Goal: Check status

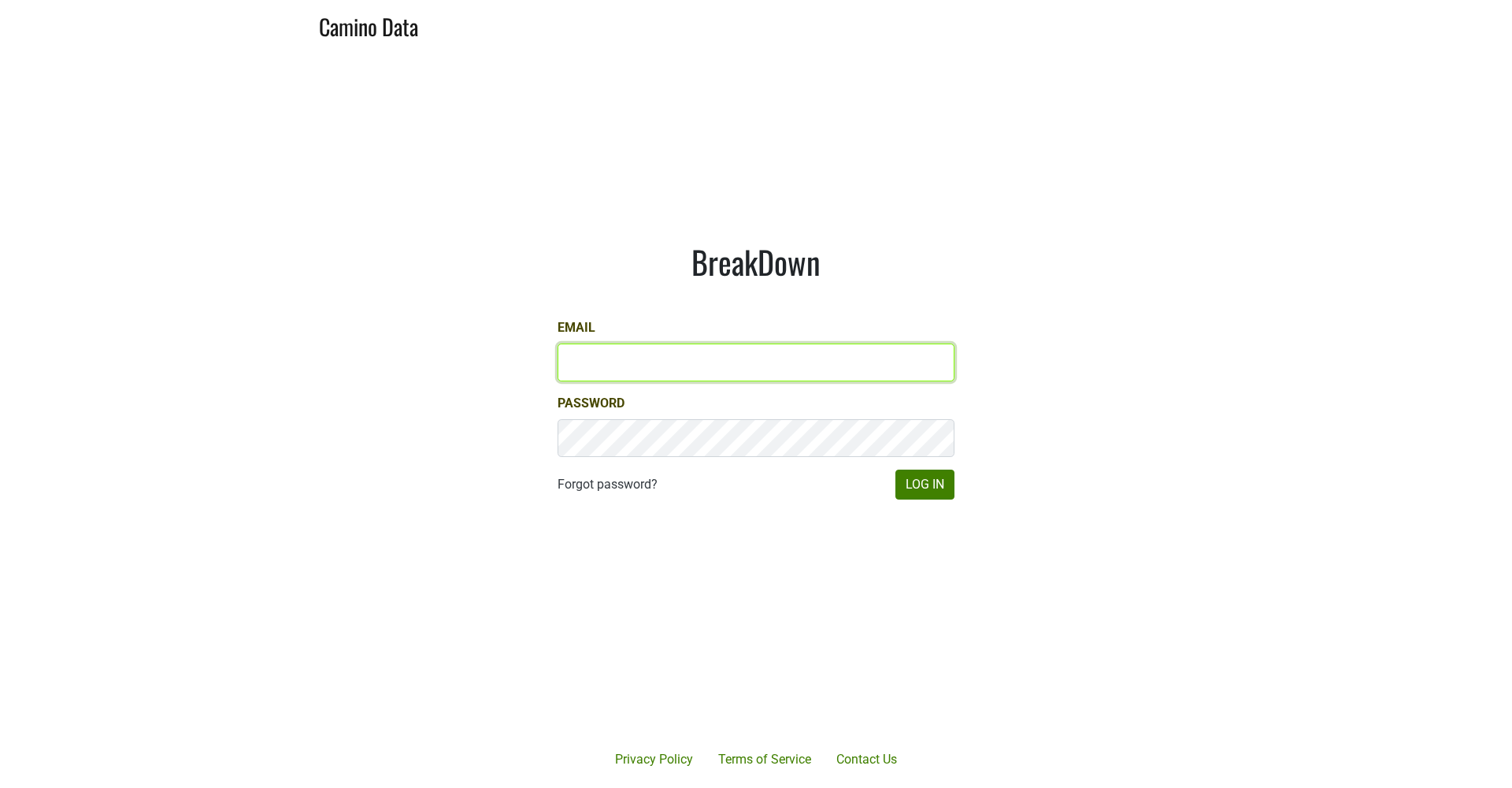
type input "jd@jonata.com"
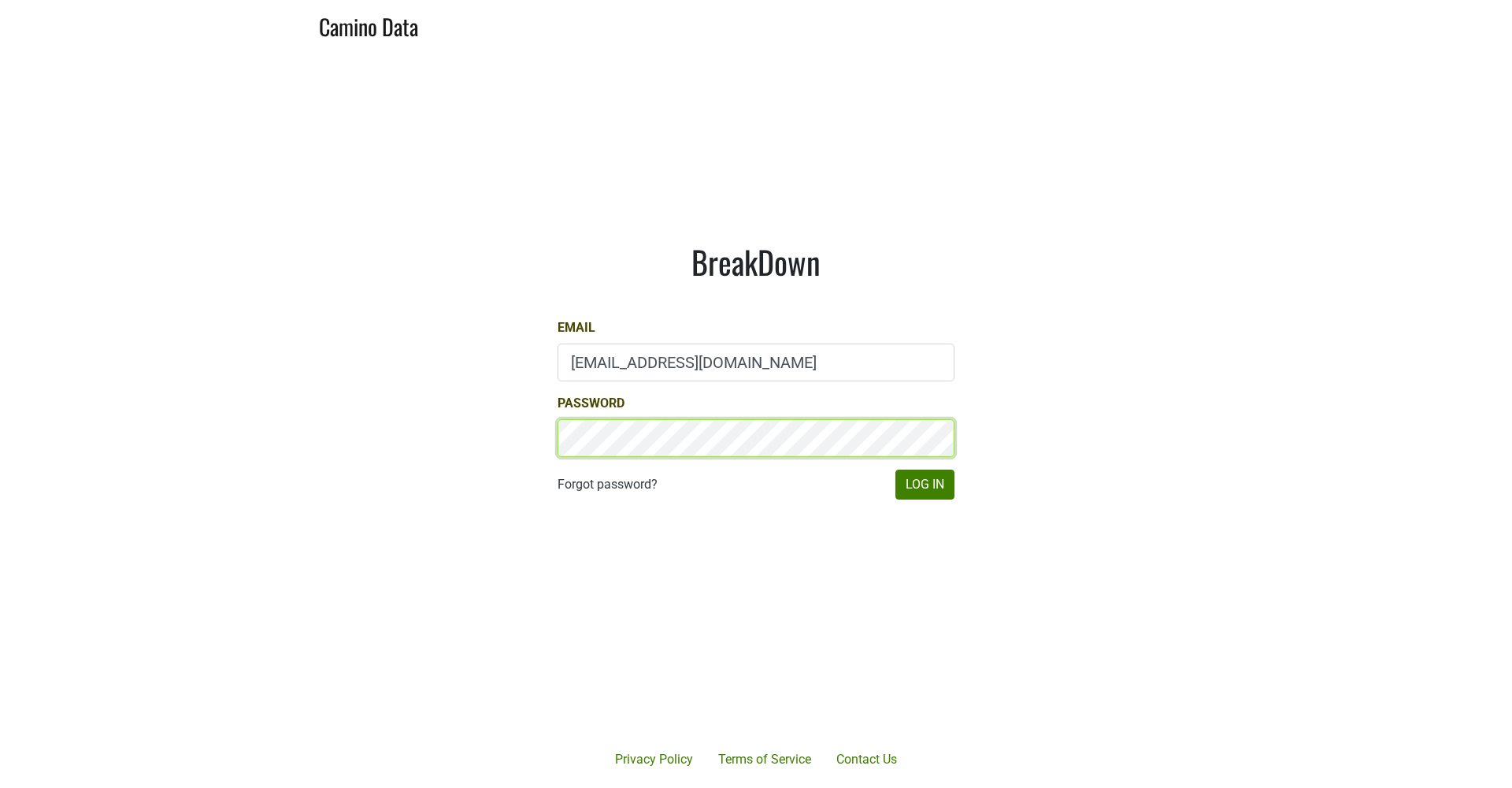
click at [924, 484] on button "Log In" at bounding box center [924, 484] width 59 height 30
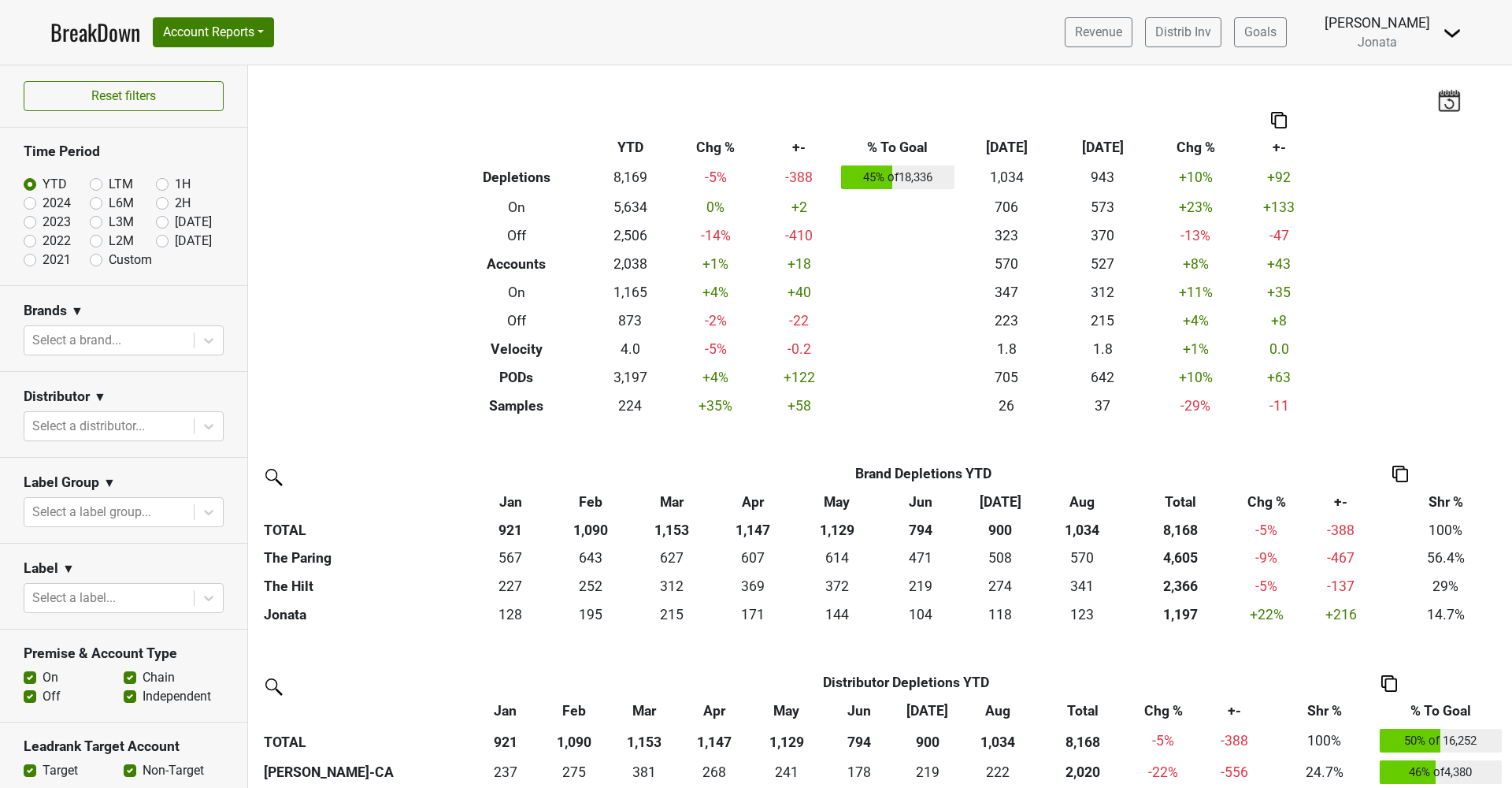
click at [108, 241] on label "L2M" at bounding box center [120, 240] width 25 height 19
click at [96, 241] on input "L2M" at bounding box center [120, 239] width 63 height 16
radio input "true"
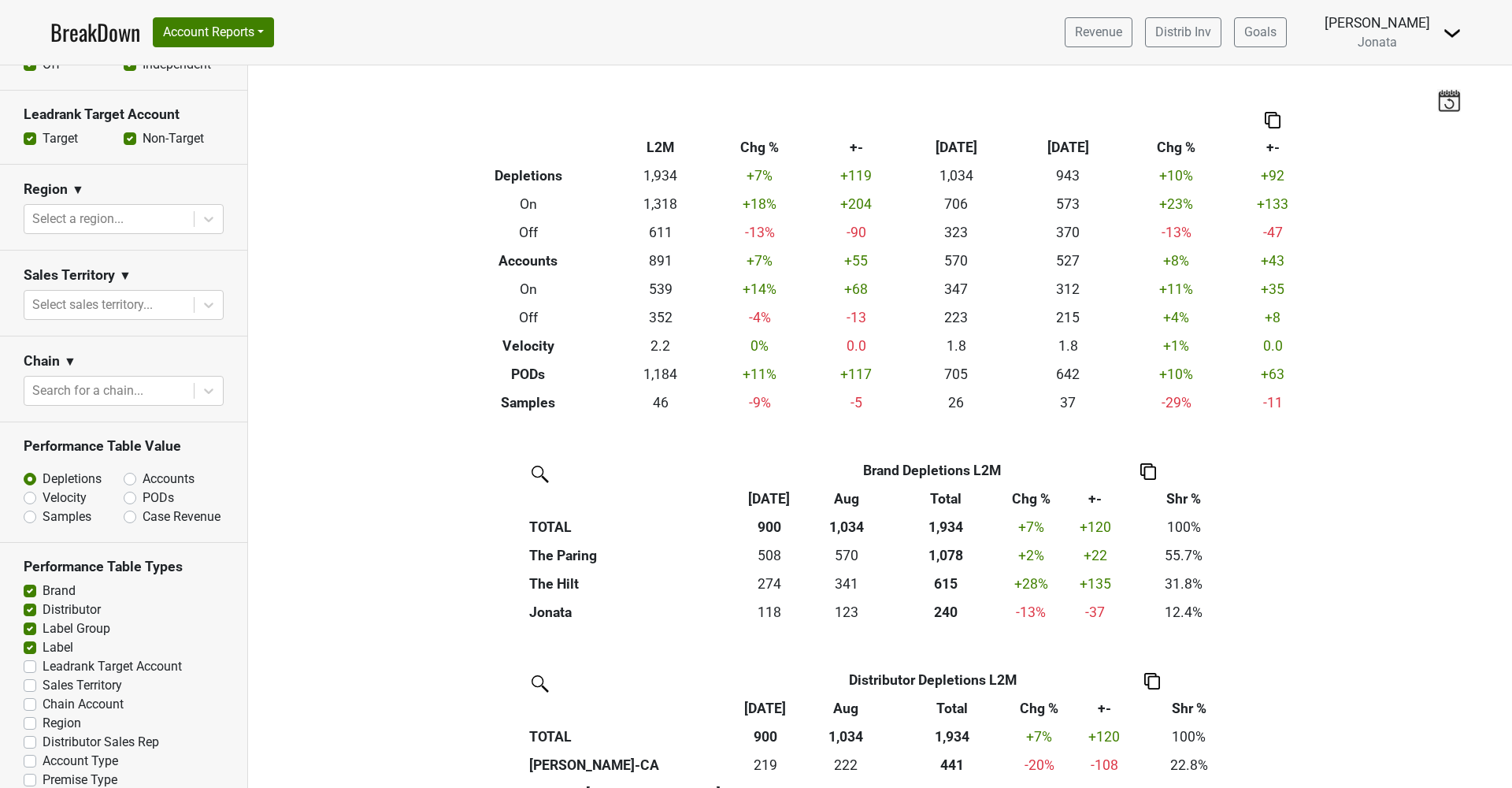
scroll to position [635, 0]
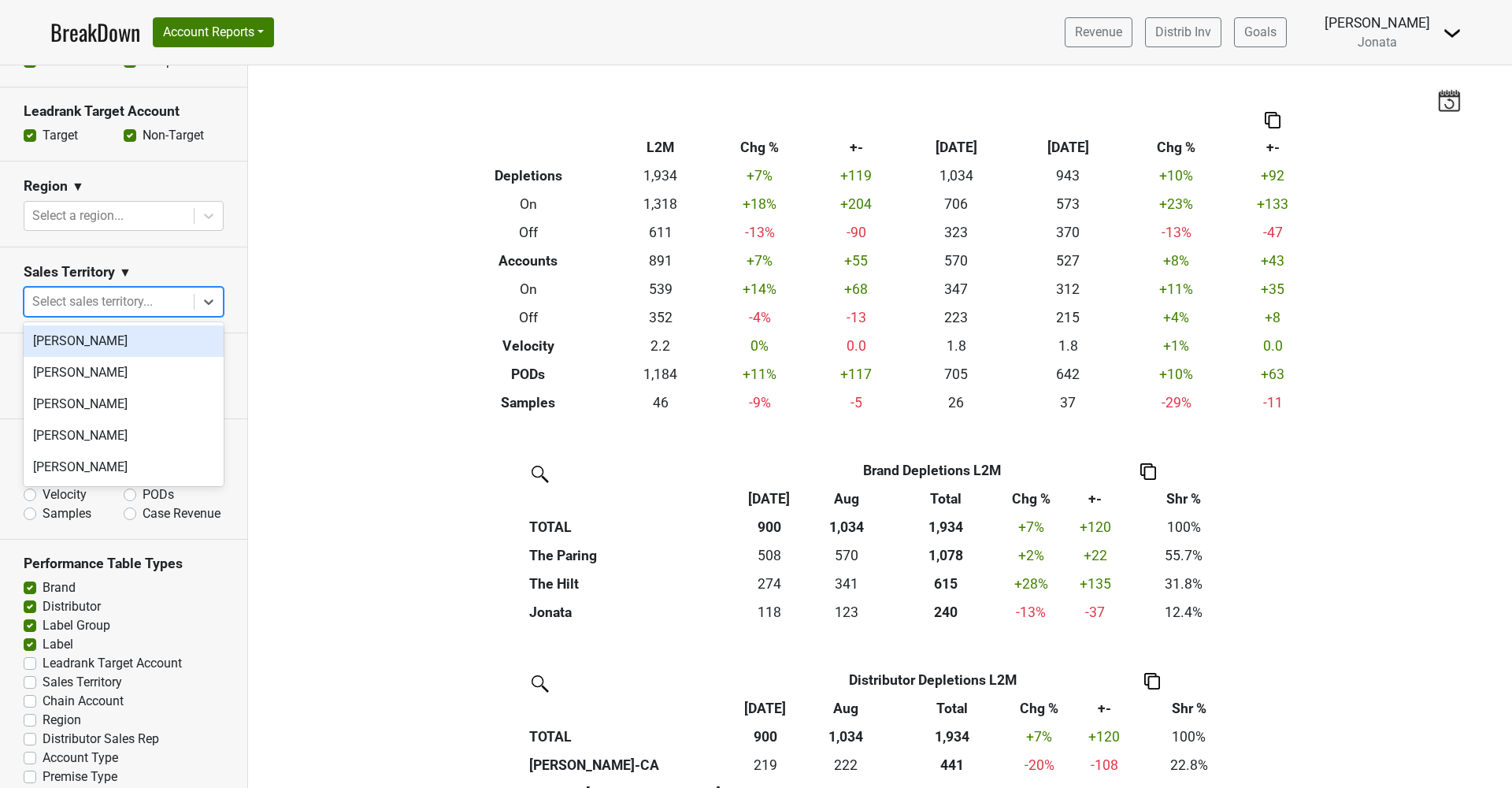
click at [98, 298] on div "Select sales territory..." at bounding box center [108, 301] width 154 height 19
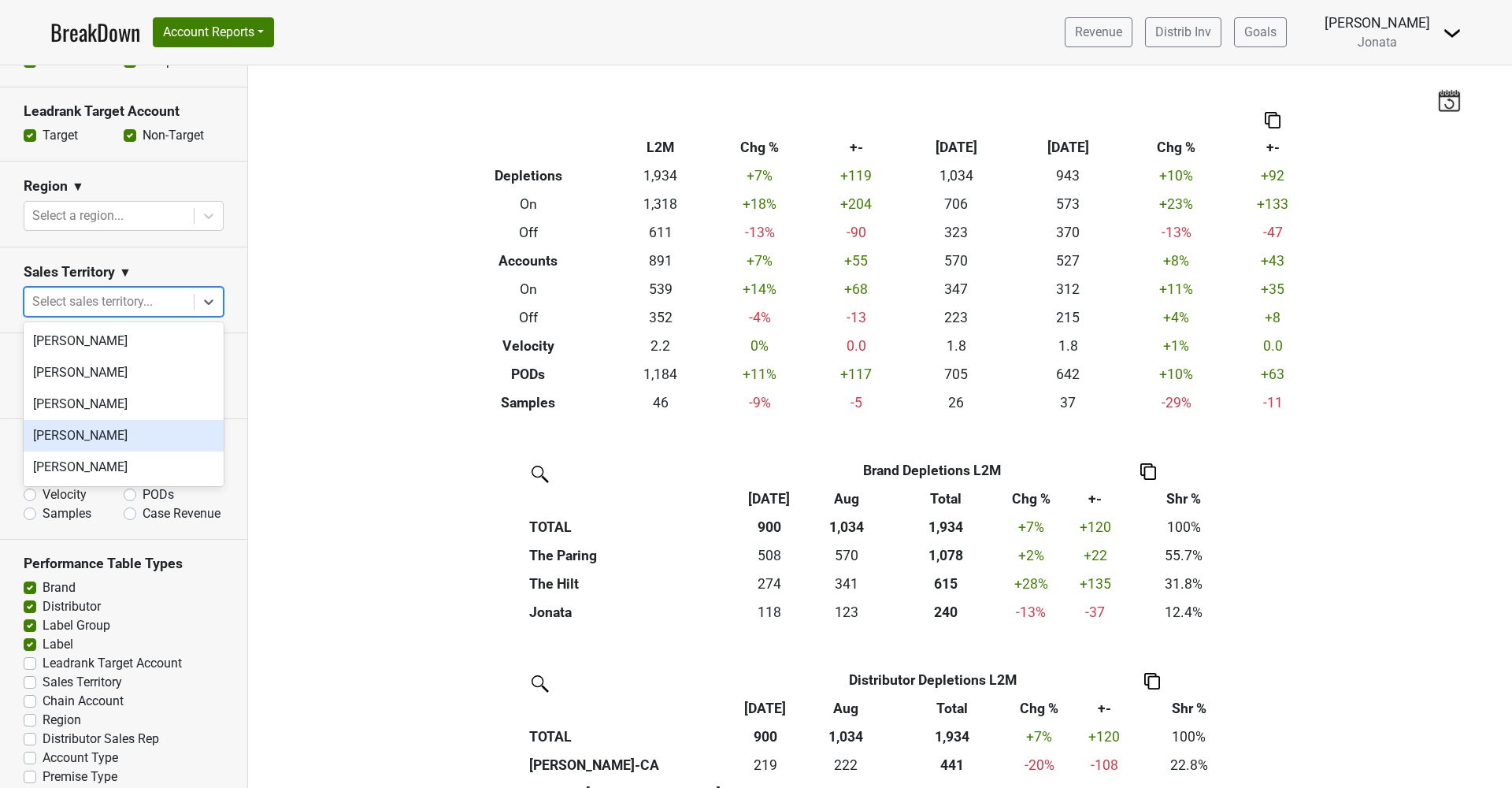
click at [78, 422] on div "[PERSON_NAME]" at bounding box center [123, 435] width 200 height 32
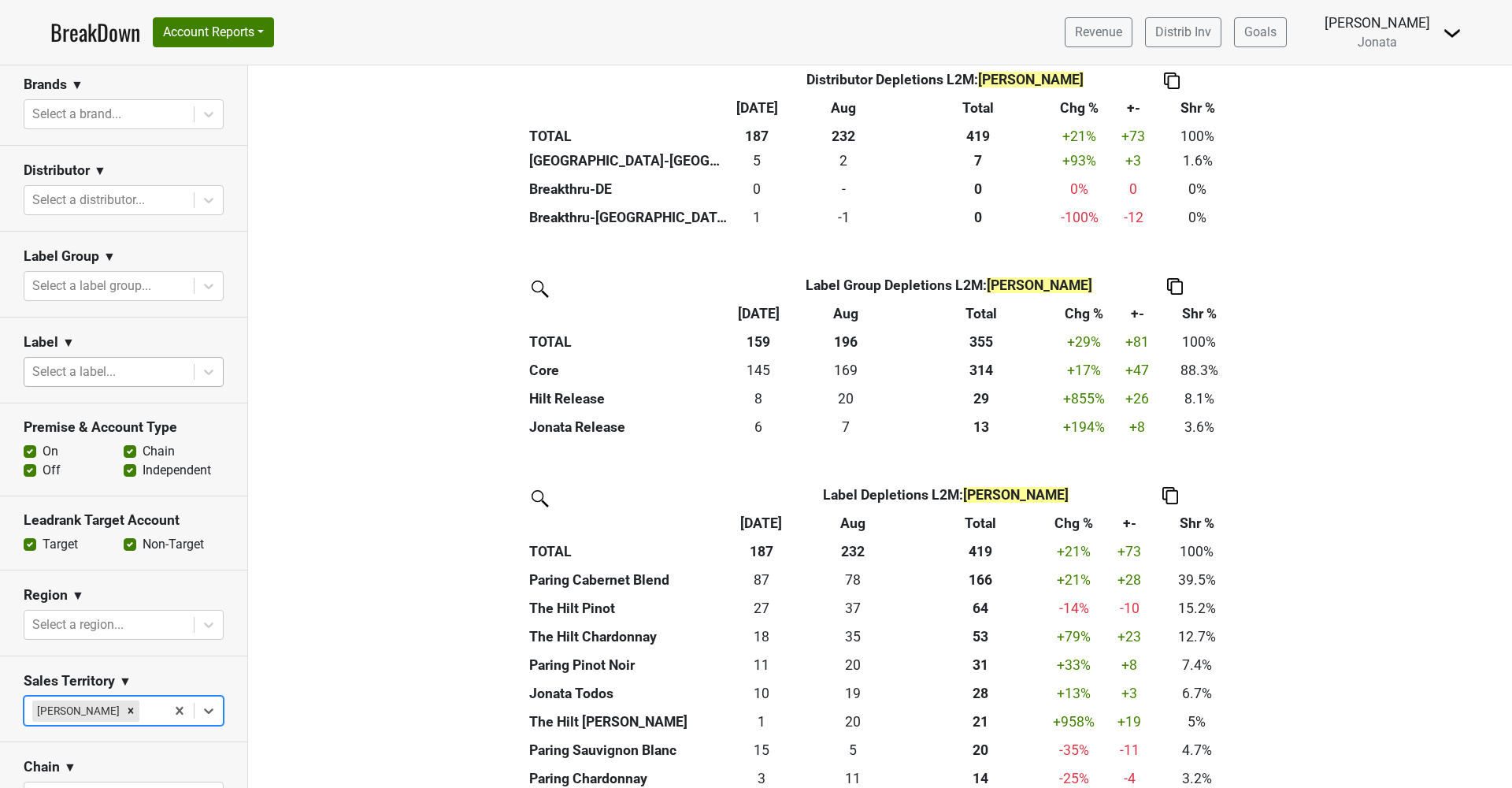
scroll to position [180, 0]
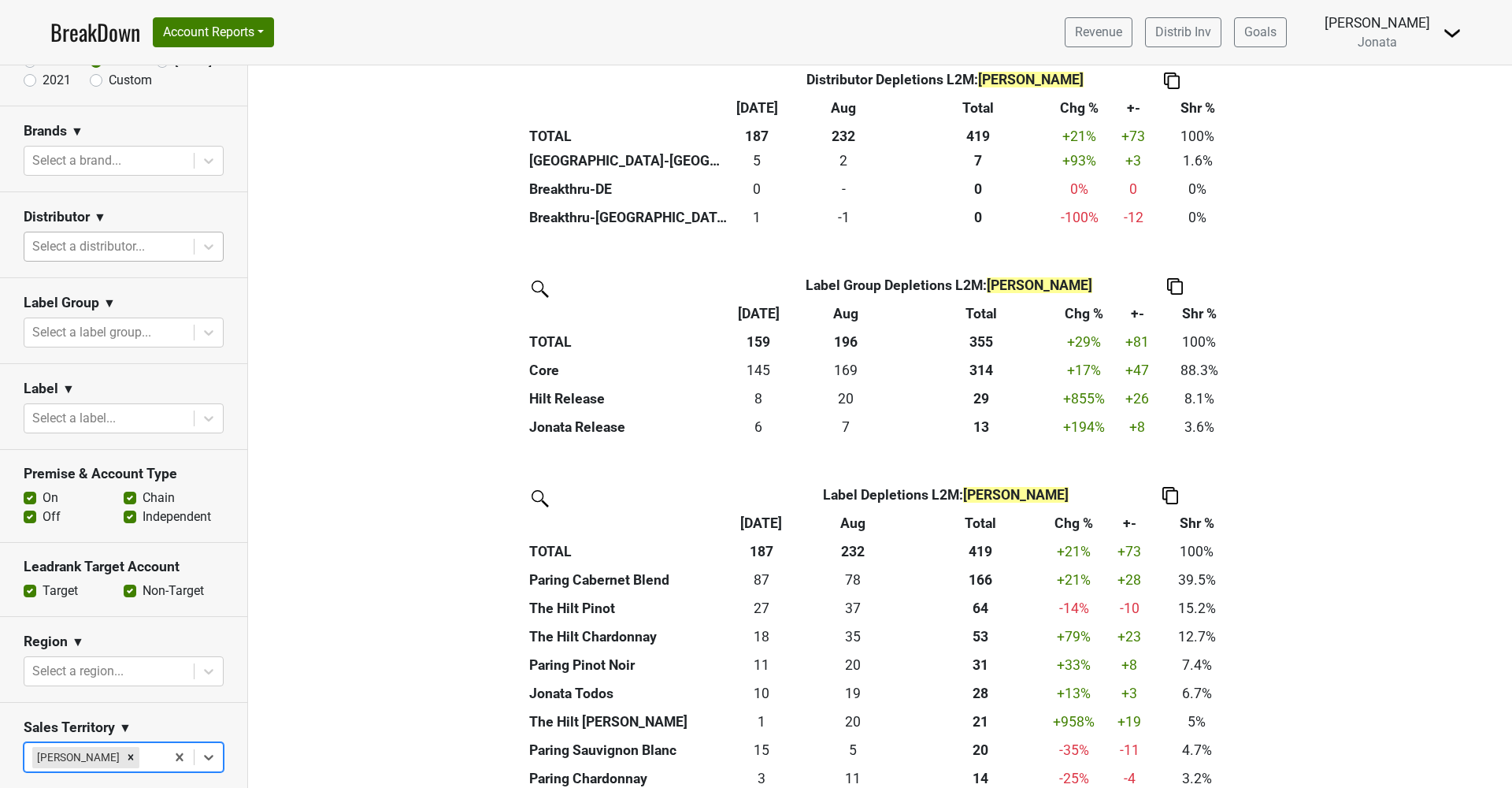
click at [138, 246] on div "Select a distributor..." at bounding box center [108, 246] width 154 height 19
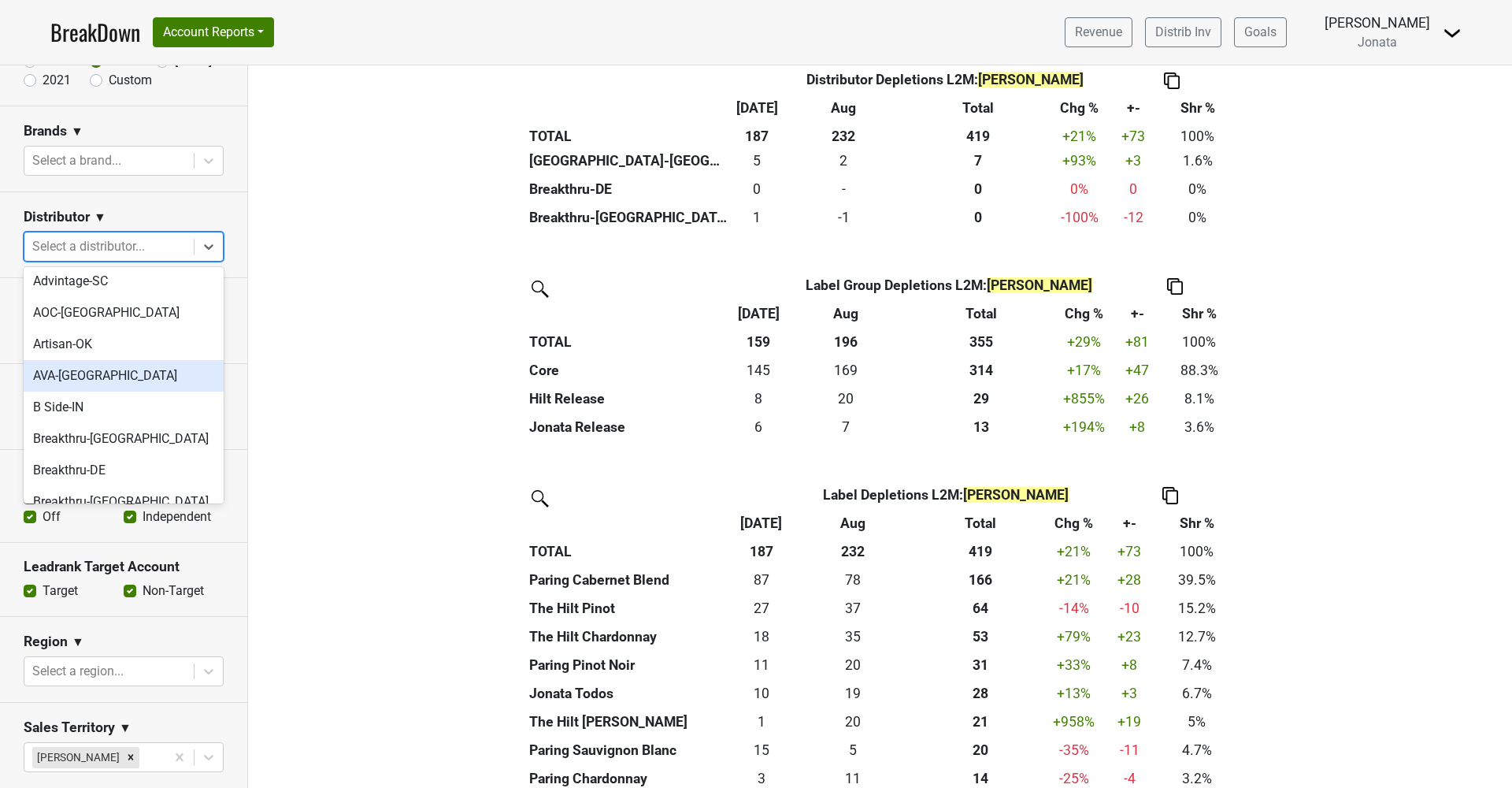
scroll to position [37, 0]
click at [81, 499] on div "Breakthru-[GEOGRAPHIC_DATA]" at bounding box center [123, 501] width 200 height 32
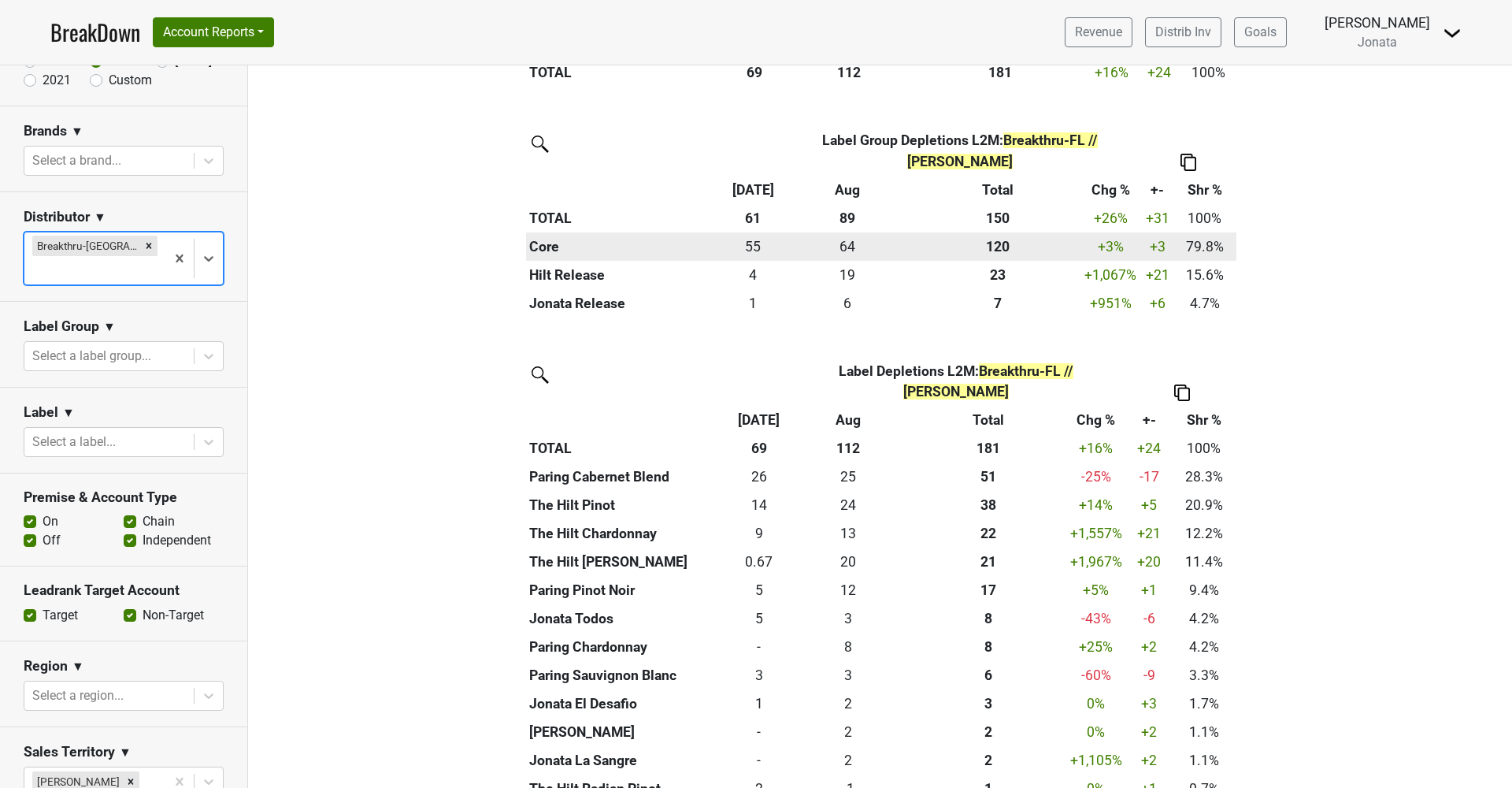
scroll to position [728, 0]
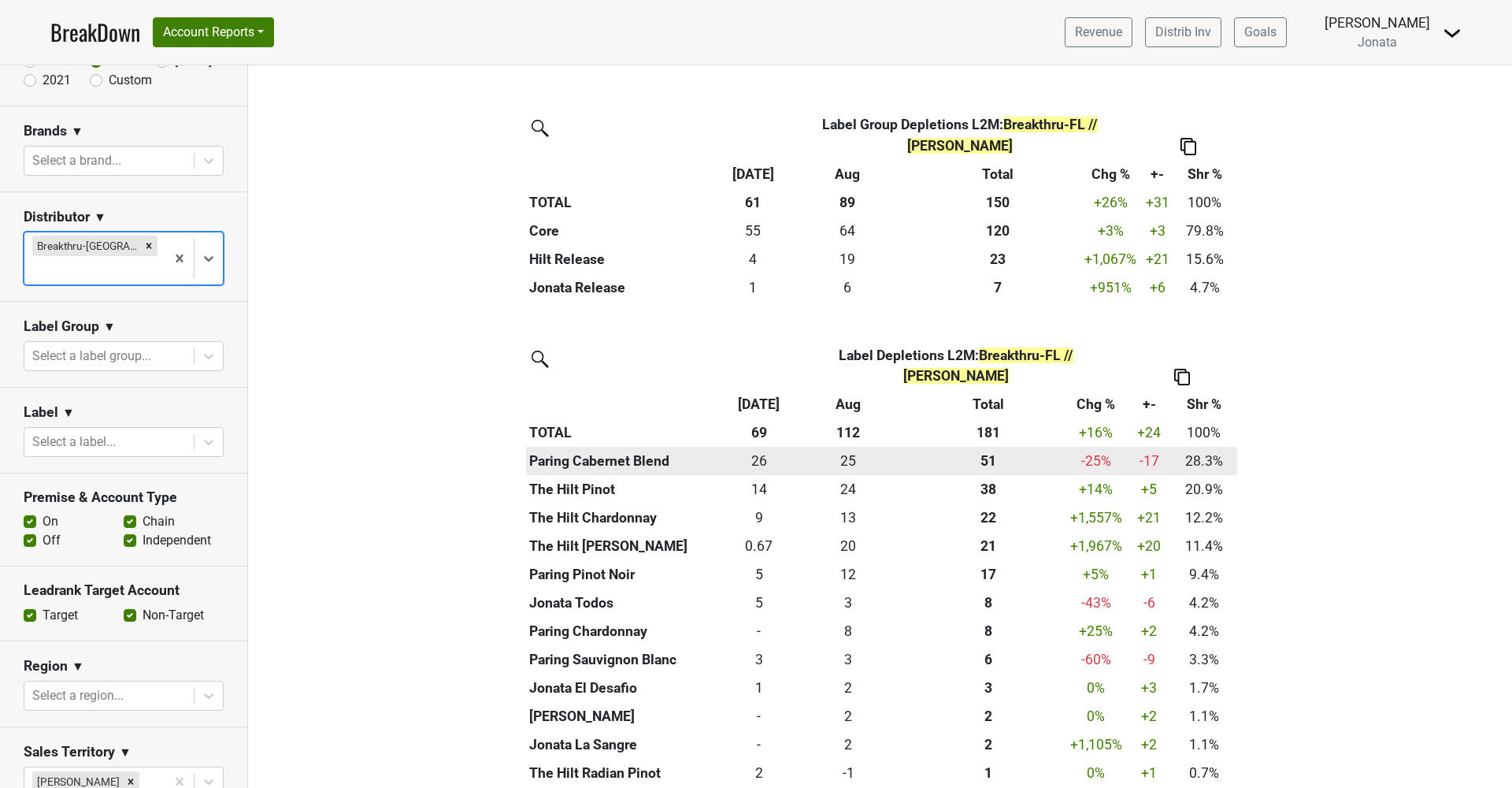
click at [984, 450] on div "51.166 51" at bounding box center [988, 460] width 146 height 21
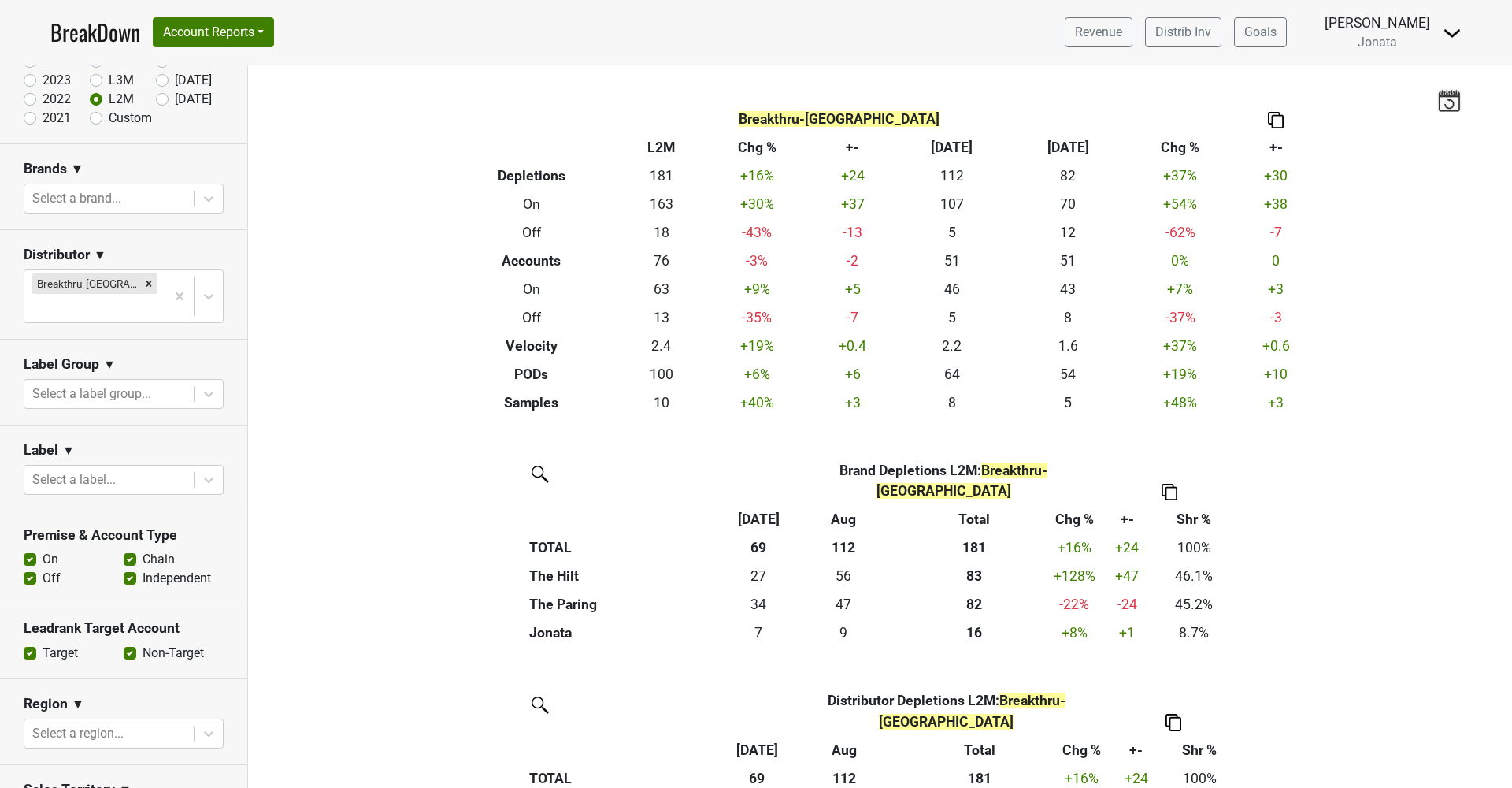
scroll to position [139, 0]
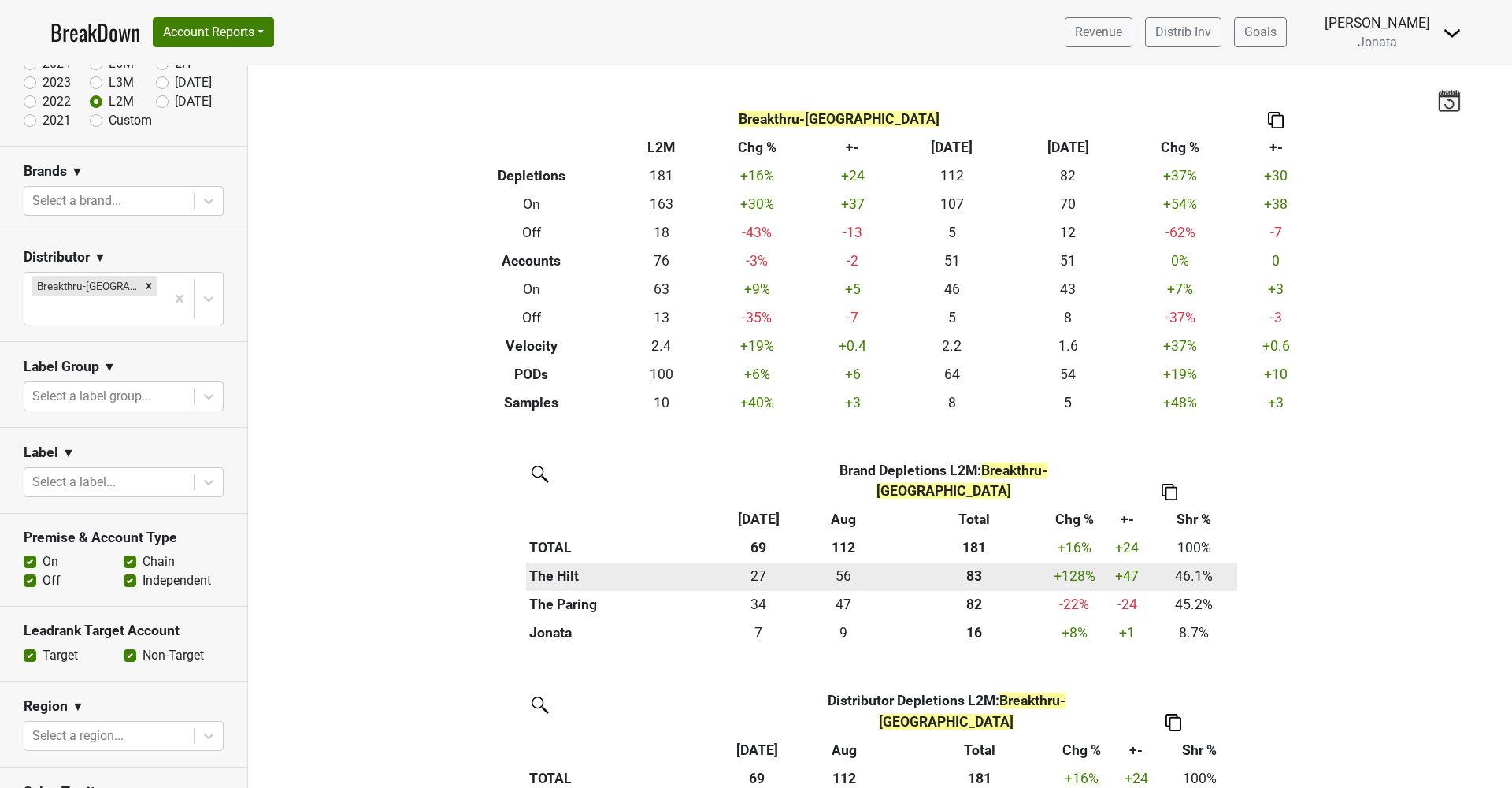
click at [838, 565] on div "55.75 56" at bounding box center [843, 575] width 111 height 21
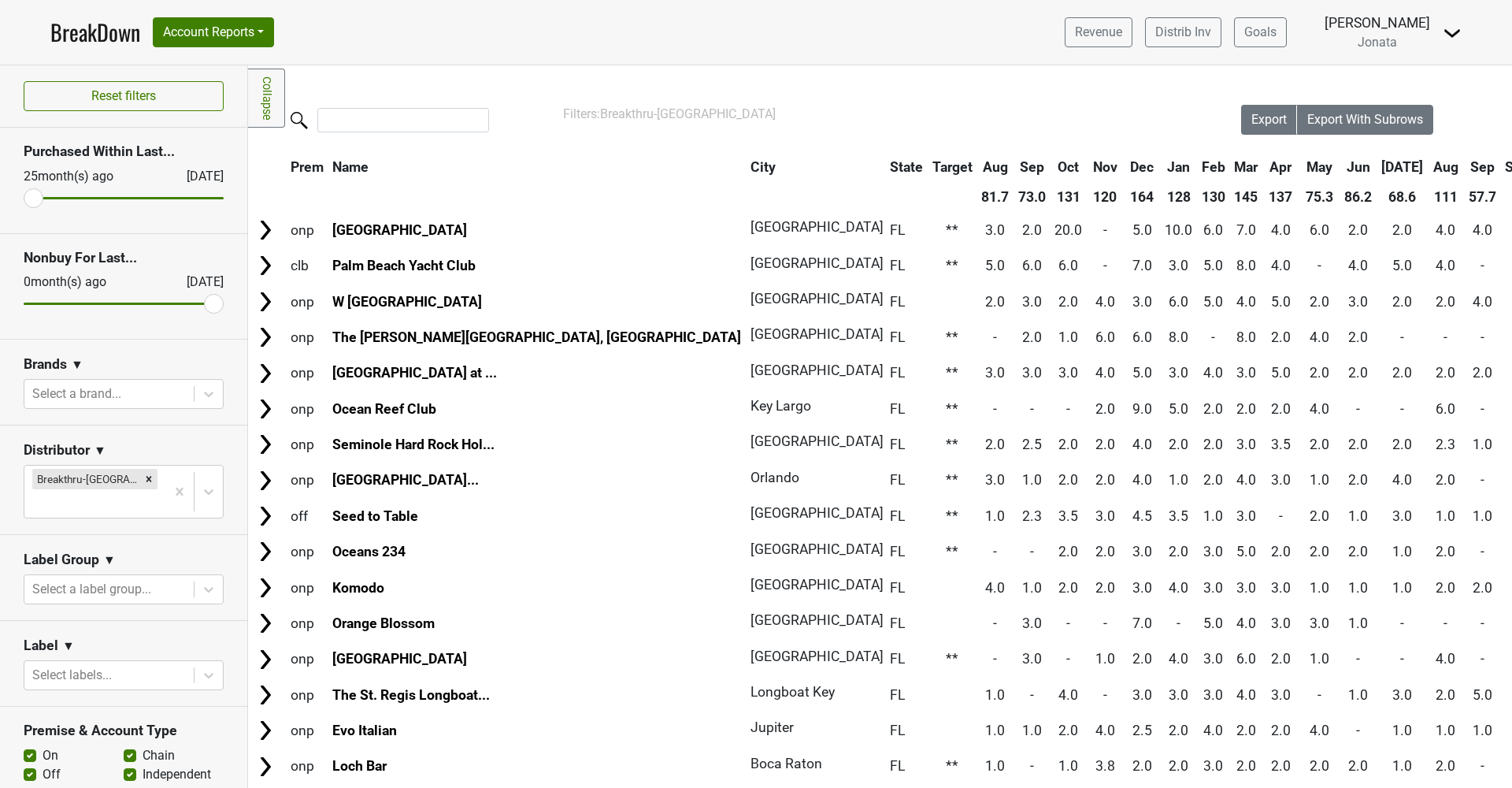
click at [1464, 164] on th "Sep" at bounding box center [1482, 167] width 36 height 29
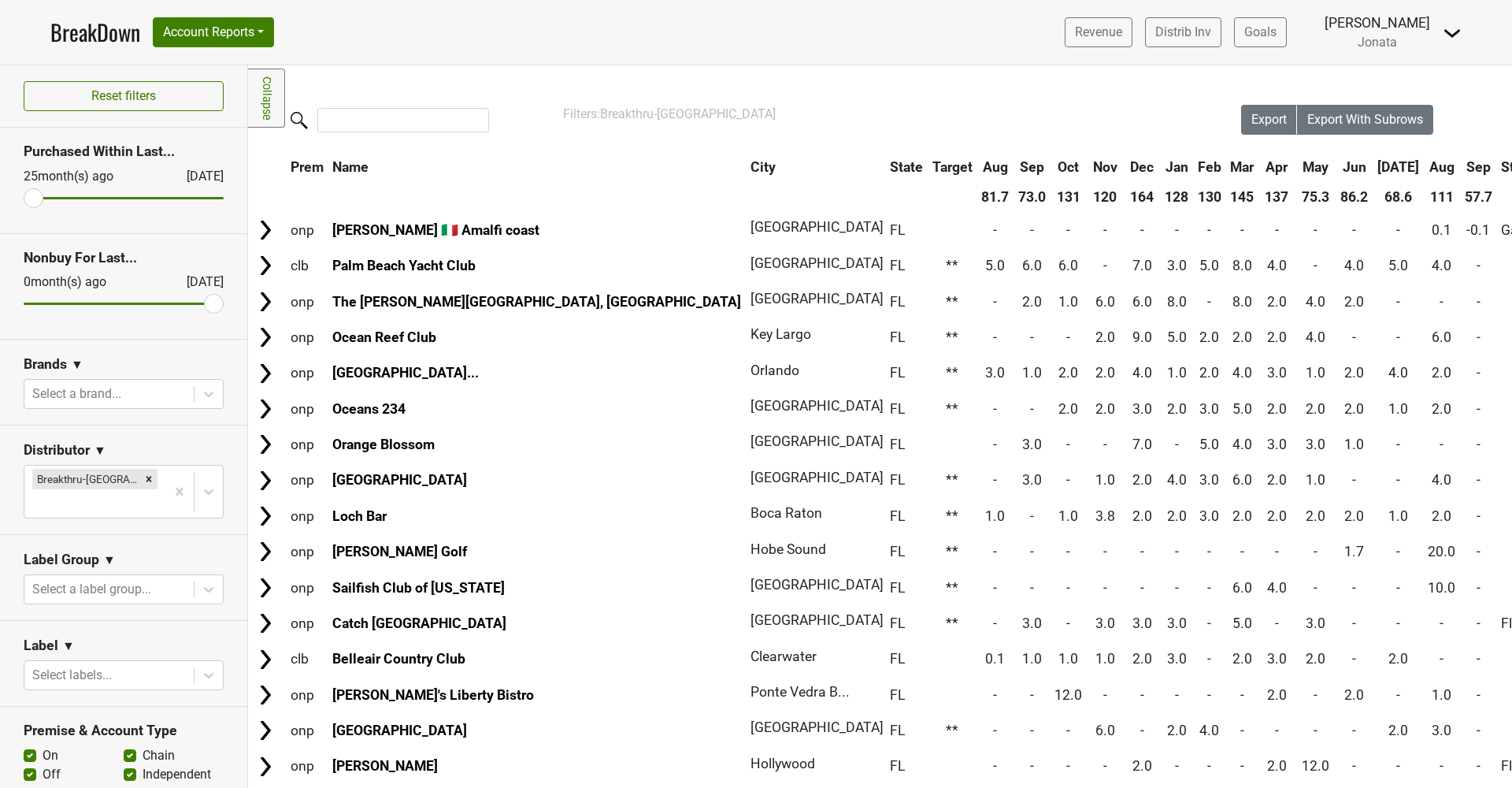
click at [1460, 163] on th "Sep" at bounding box center [1478, 167] width 36 height 29
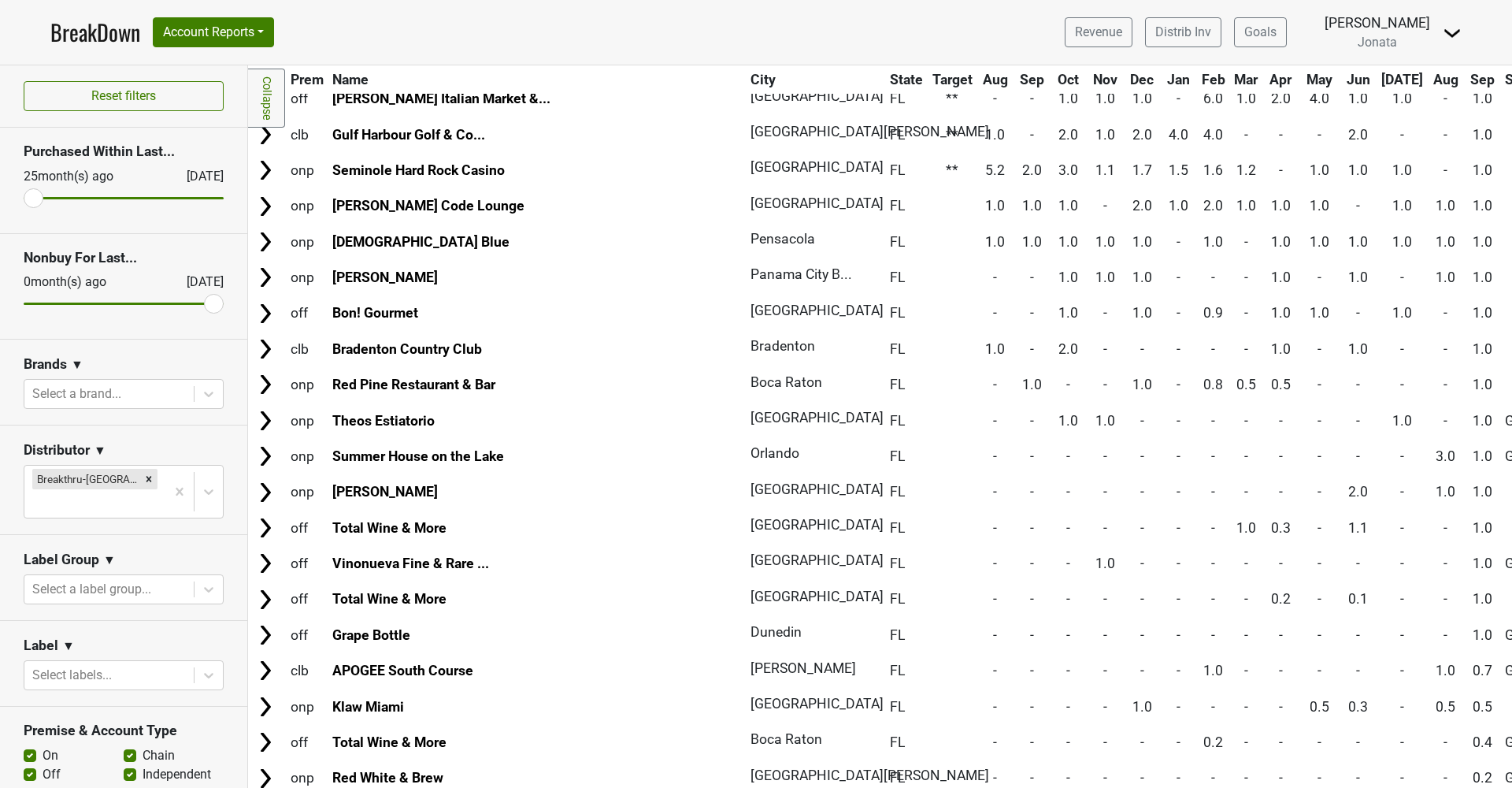
scroll to position [741, 0]
